Goal: Find contact information: Obtain details needed to contact an individual or organization

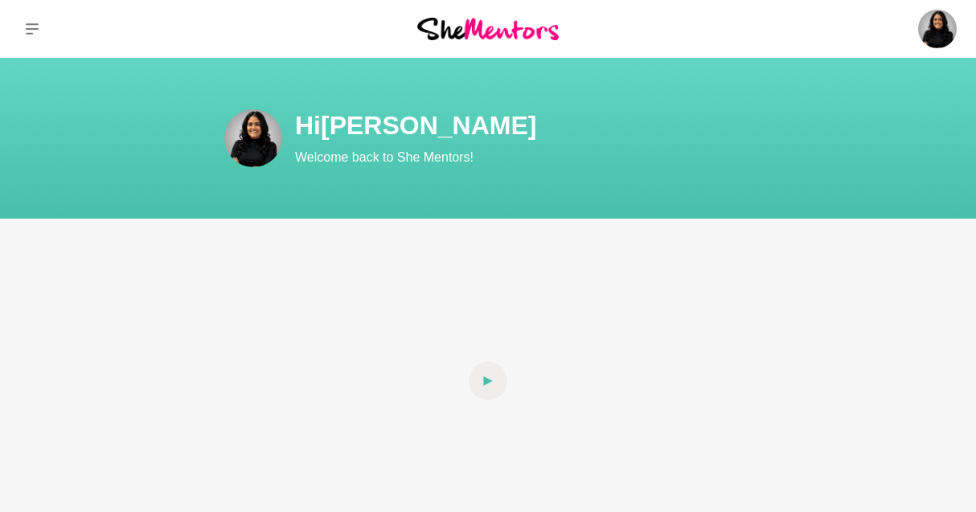
click at [27, 23] on icon at bounding box center [32, 29] width 13 height 13
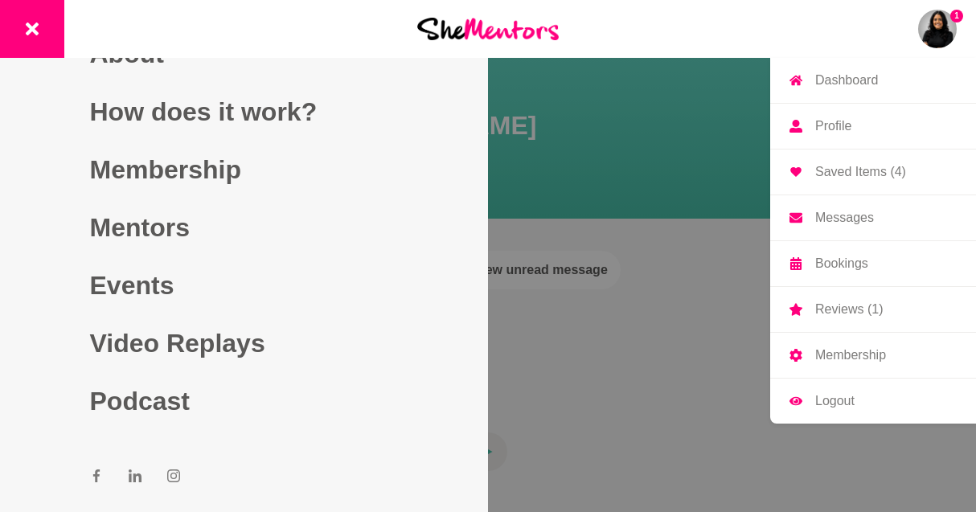
click at [954, 30] on img at bounding box center [937, 29] width 39 height 39
click at [856, 310] on p "Reviews (1)" at bounding box center [849, 309] width 68 height 13
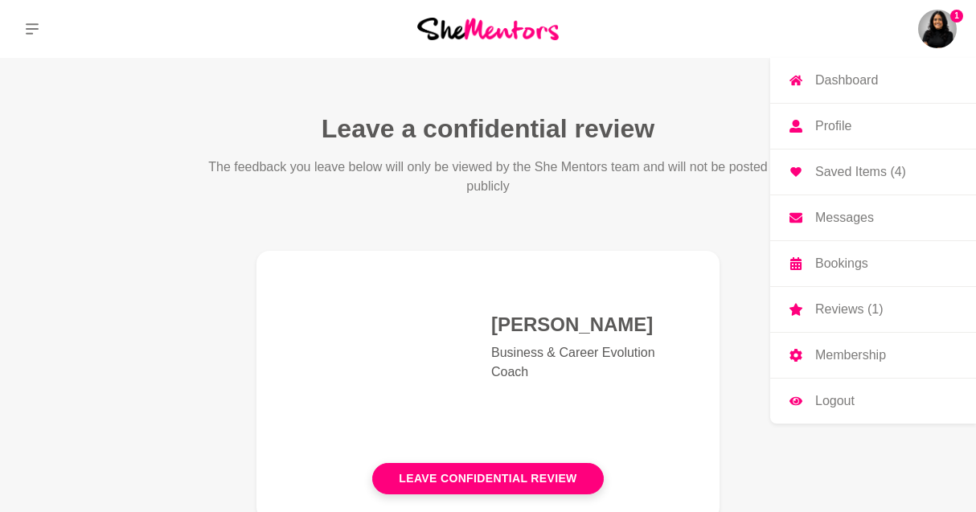
click at [935, 33] on img at bounding box center [937, 29] width 39 height 39
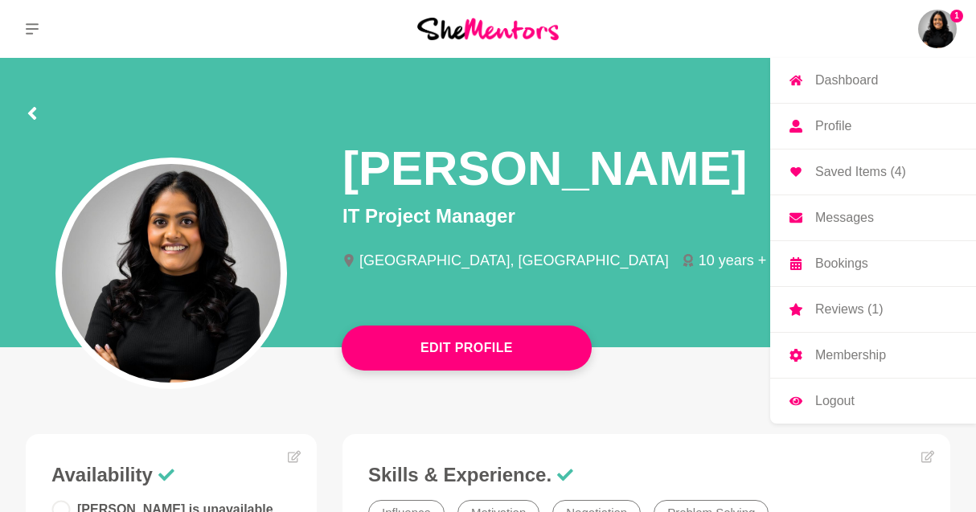
click at [871, 166] on p "Saved Items (4)" at bounding box center [860, 172] width 91 height 13
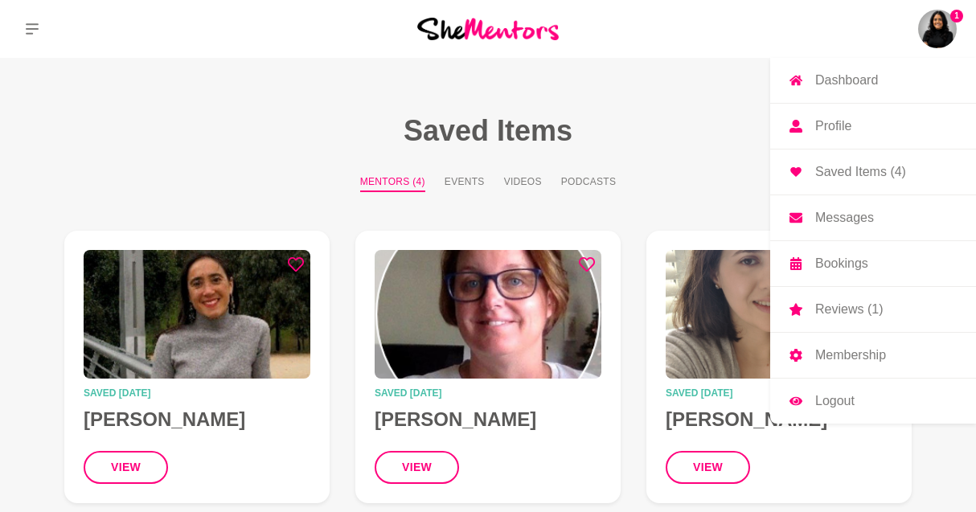
click at [832, 300] on link "Reviews (1)" at bounding box center [873, 309] width 206 height 45
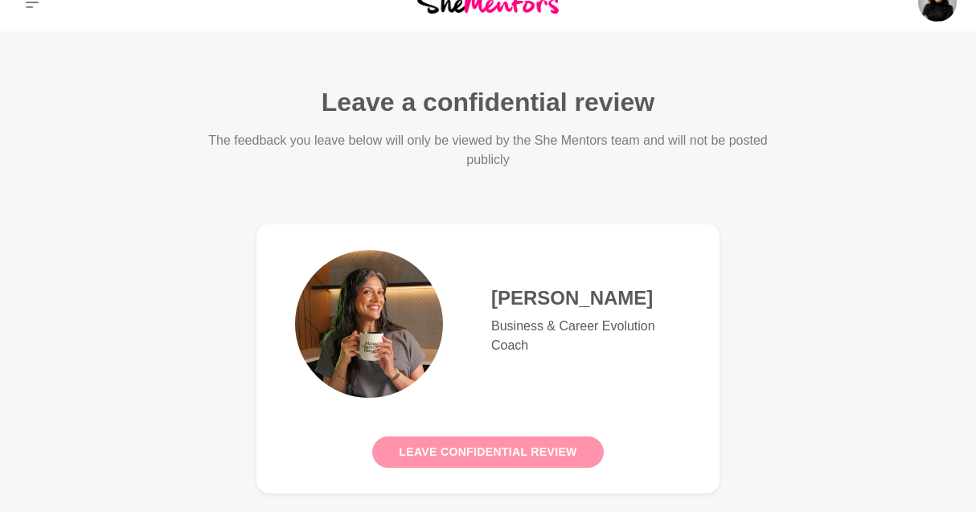
scroll to position [6, 0]
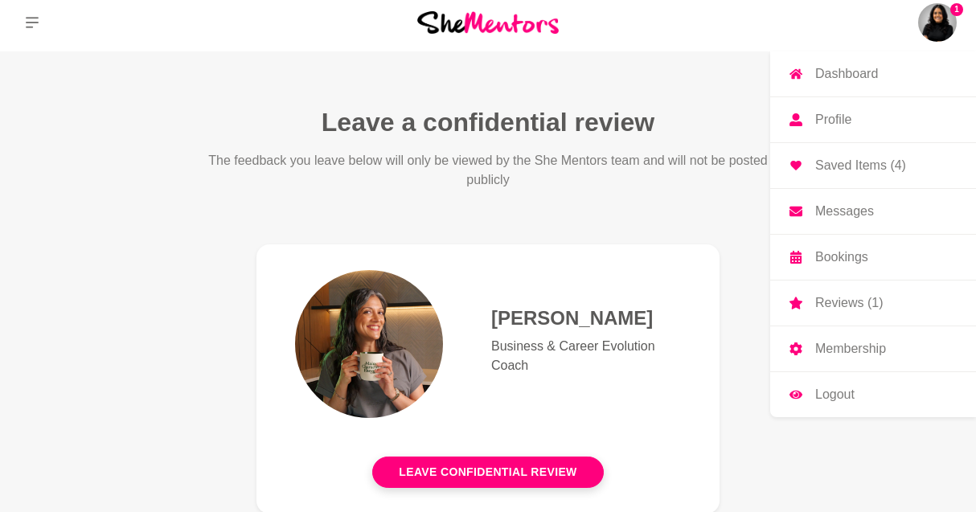
click at [853, 257] on p "Bookings" at bounding box center [841, 257] width 53 height 13
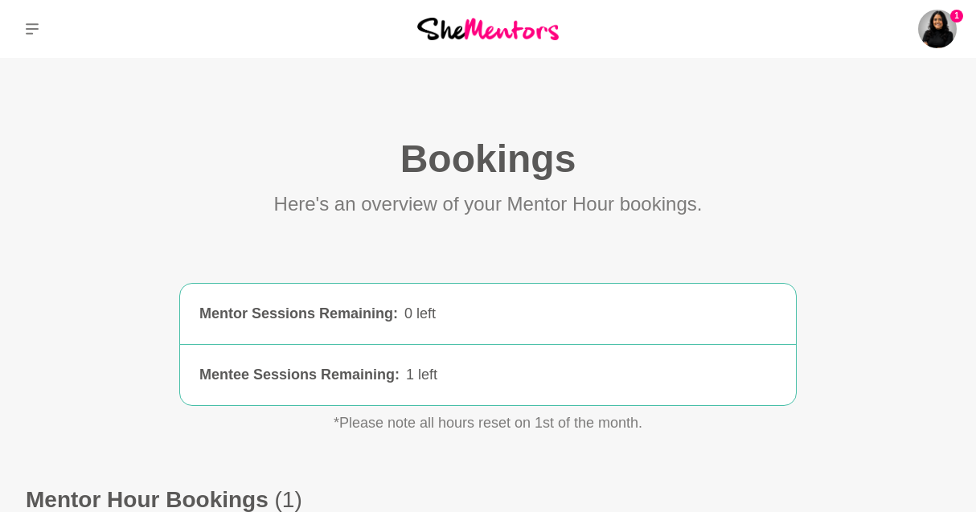
click at [502, 389] on div "Mentee Sessions Remaining : 1 left 1 left" at bounding box center [488, 375] width 616 height 60
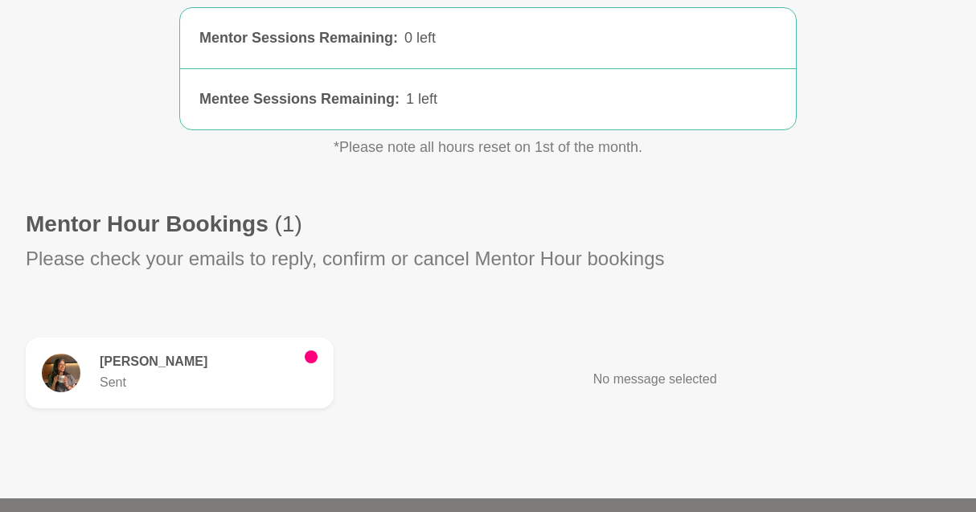
scroll to position [285, 0]
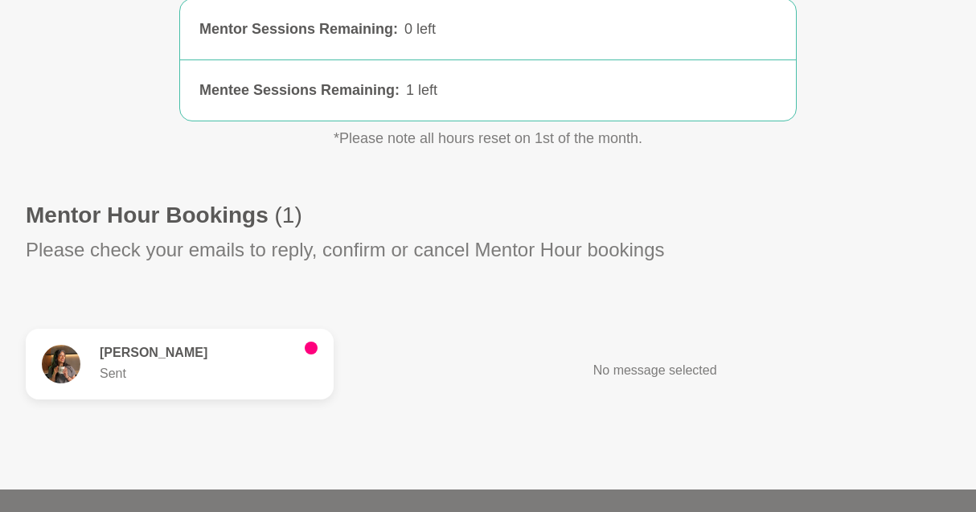
click at [127, 369] on p "Sent" at bounding box center [196, 373] width 192 height 19
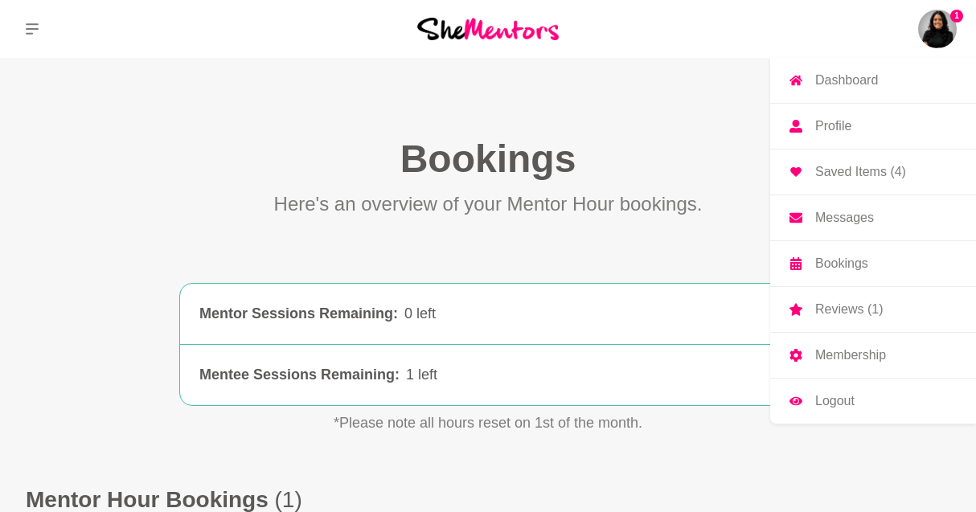
click at [844, 228] on link "Messages" at bounding box center [873, 217] width 206 height 45
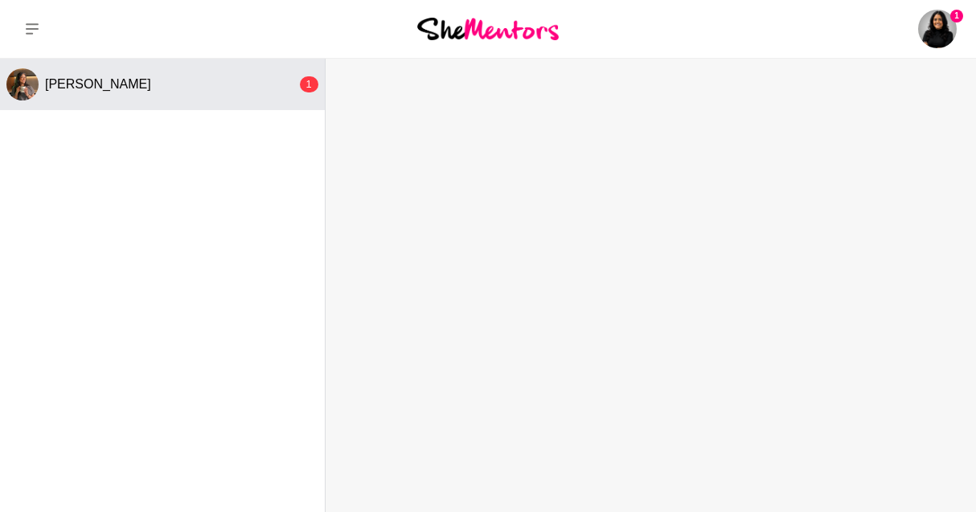
click at [307, 82] on div "1" at bounding box center [309, 84] width 18 height 16
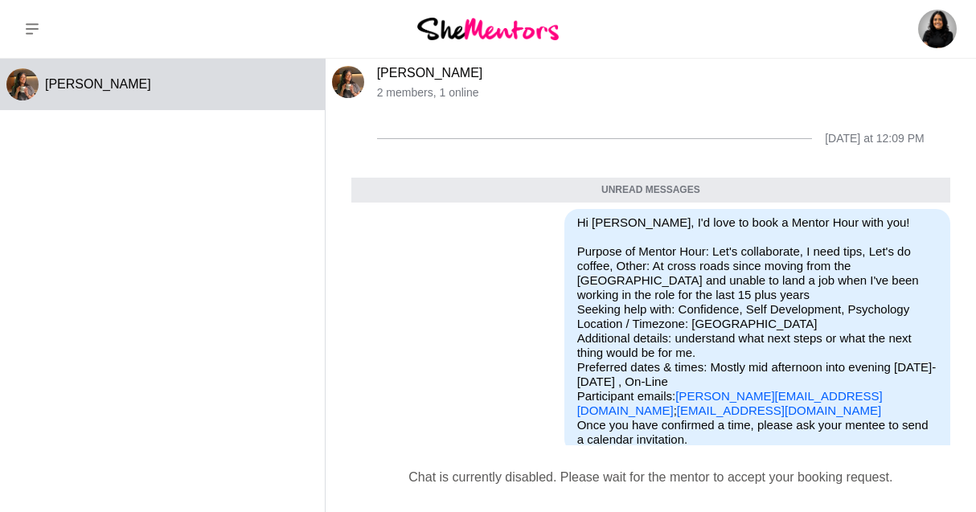
click at [60, 220] on div "[PERSON_NAME]" at bounding box center [162, 282] width 325 height 446
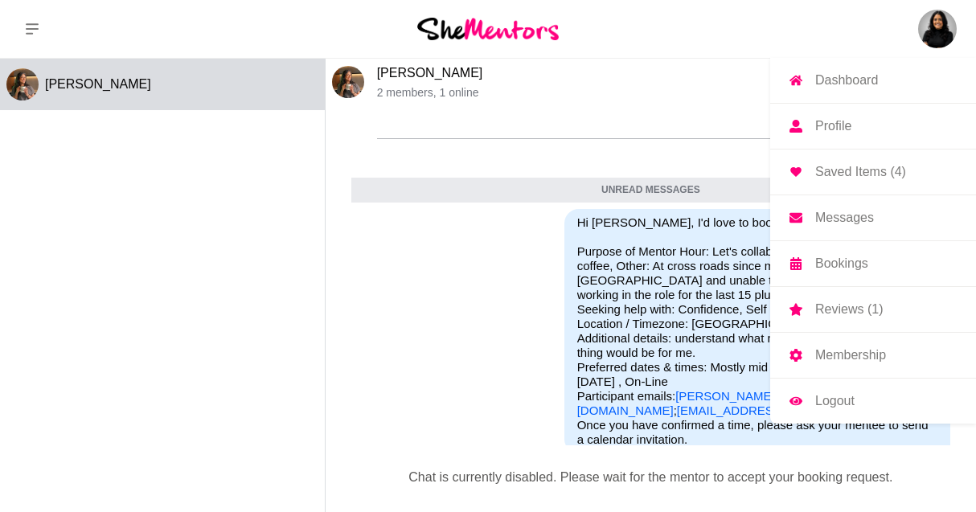
click at [932, 47] on img at bounding box center [937, 29] width 39 height 39
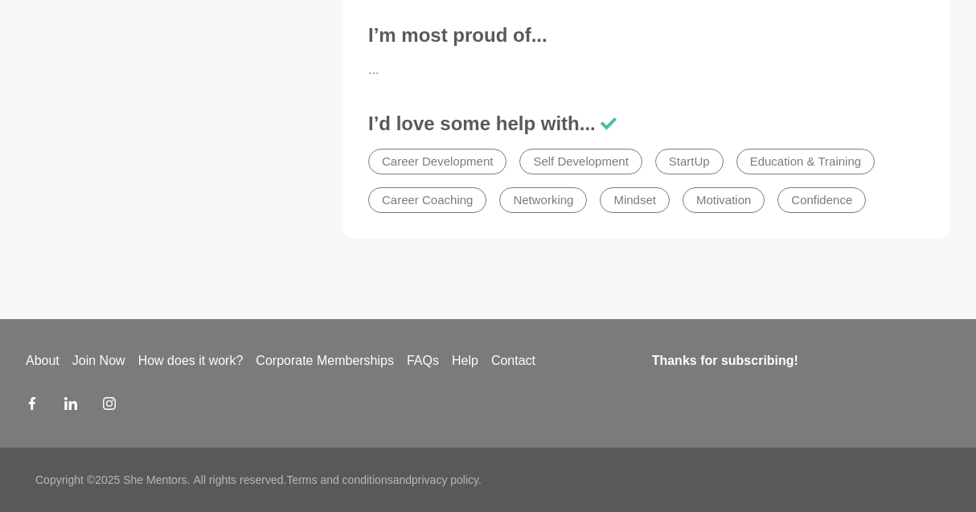
scroll to position [1096, 0]
click at [512, 359] on link "Contact" at bounding box center [513, 360] width 57 height 19
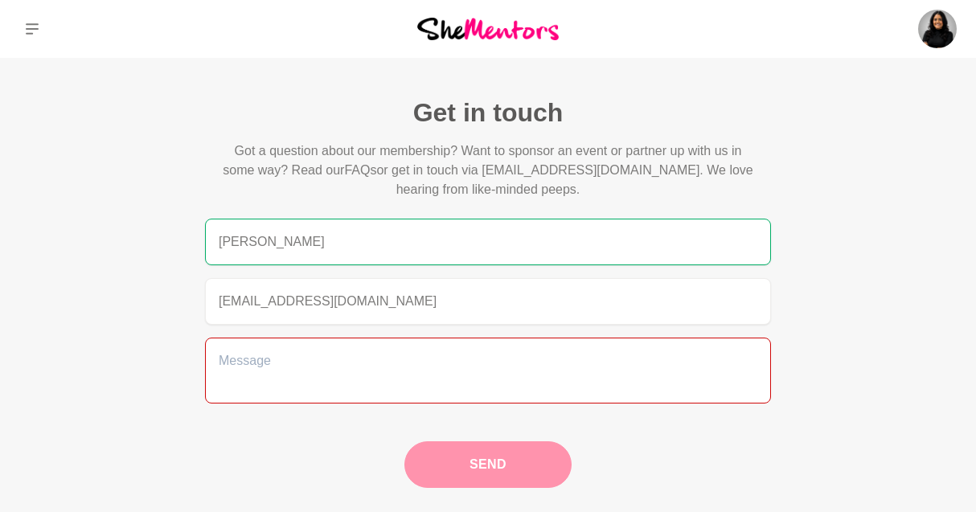
click at [455, 356] on textarea at bounding box center [488, 371] width 566 height 66
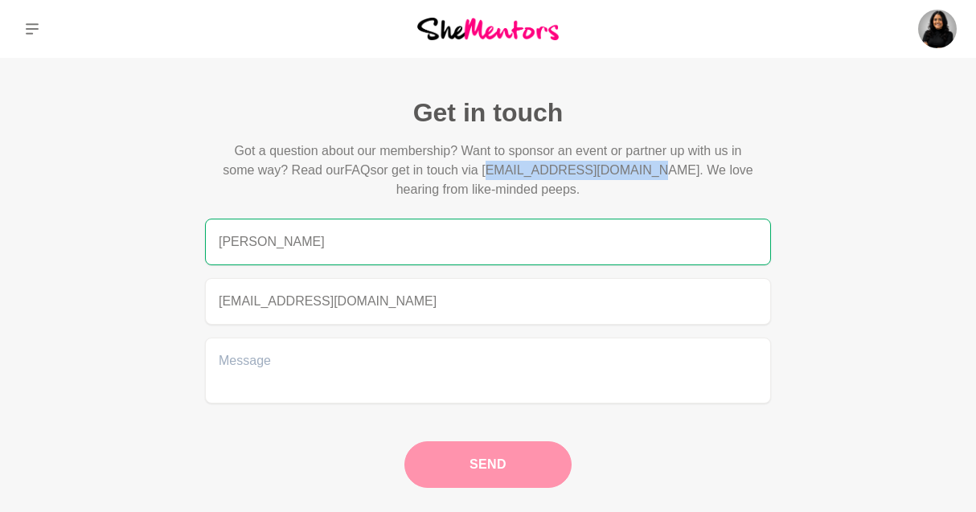
drag, startPoint x: 650, startPoint y: 173, endPoint x: 491, endPoint y: 161, distance: 159.7
click at [491, 161] on p "Got a question about our membership? Want to sponsor an event or partner up wit…" at bounding box center [488, 171] width 540 height 58
copy p "[EMAIL_ADDRESS][DOMAIN_NAME]"
